Goal: Task Accomplishment & Management: Complete application form

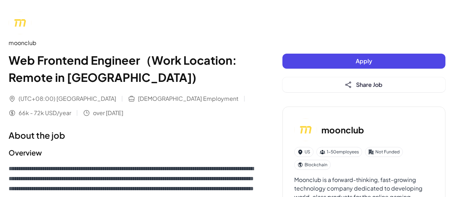
click at [301, 59] on button "Apply" at bounding box center [363, 61] width 163 height 15
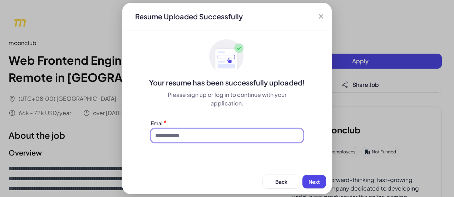
drag, startPoint x: 261, startPoint y: 130, endPoint x: 262, endPoint y: 138, distance: 7.5
click at [261, 130] on input at bounding box center [227, 136] width 152 height 14
type input "**********"
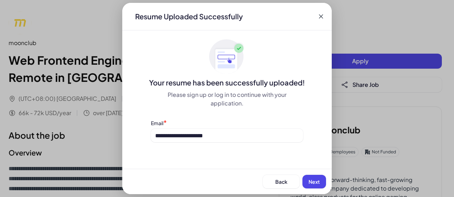
click at [313, 180] on span "Next" at bounding box center [313, 181] width 11 height 6
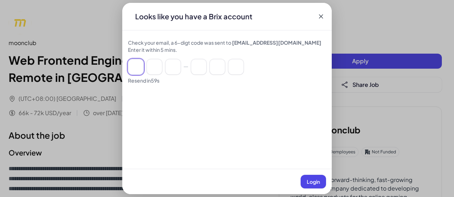
click at [138, 66] on input at bounding box center [136, 67] width 16 height 16
paste input "******"
type input "*"
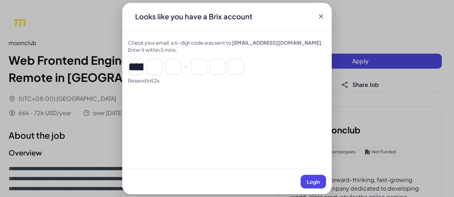
type input "*"
click at [318, 185] on button "Login" at bounding box center [313, 182] width 25 height 14
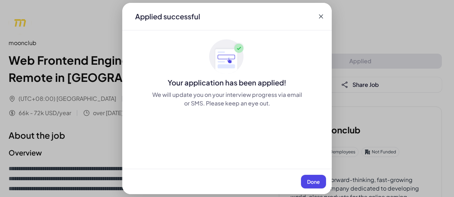
click at [315, 182] on span "Done" at bounding box center [313, 181] width 13 height 6
